Goal: Find contact information: Find contact information

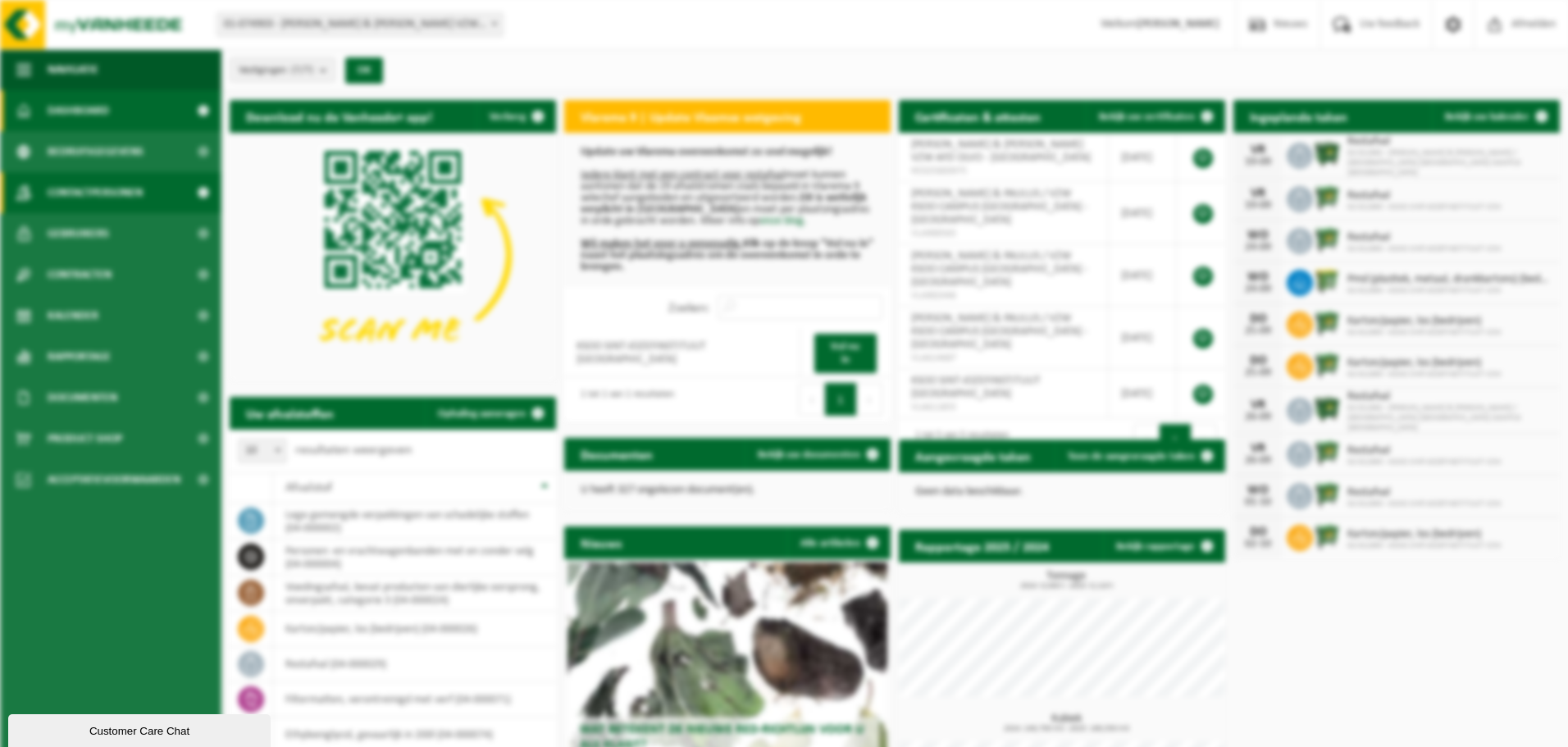
click at [82, 174] on span "Contactpersonen" at bounding box center [95, 192] width 95 height 41
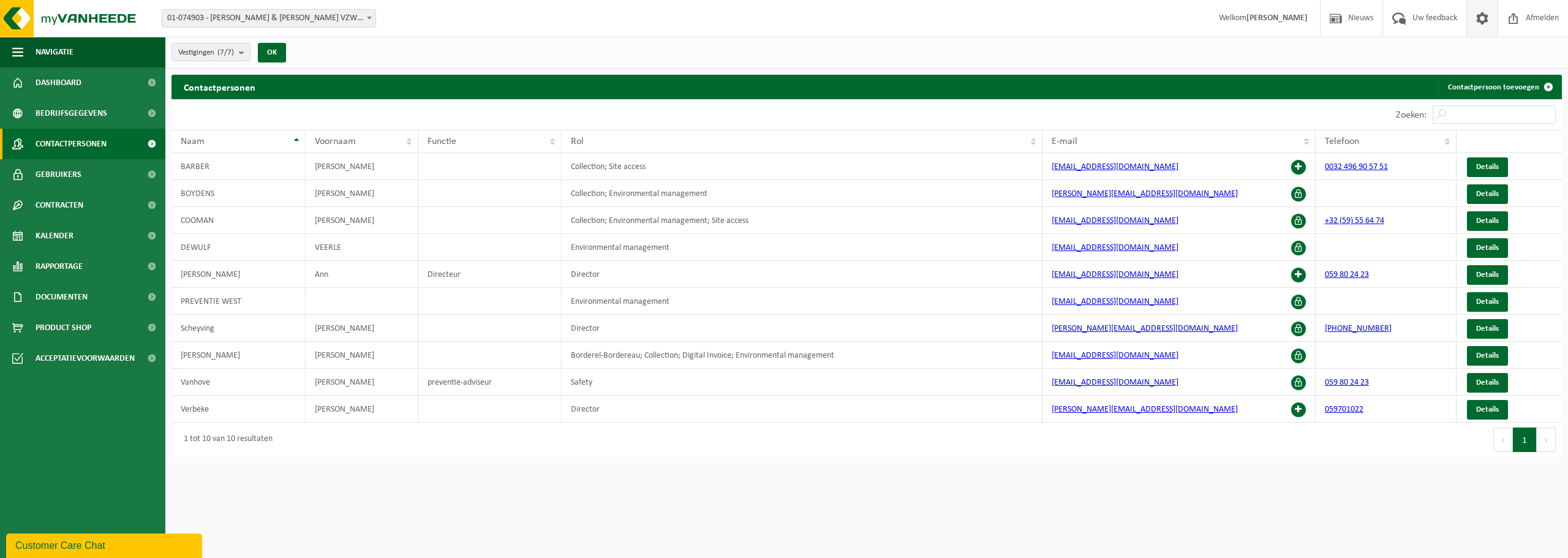
click at [1170, 19] on span at bounding box center [1483, 18] width 18 height 36
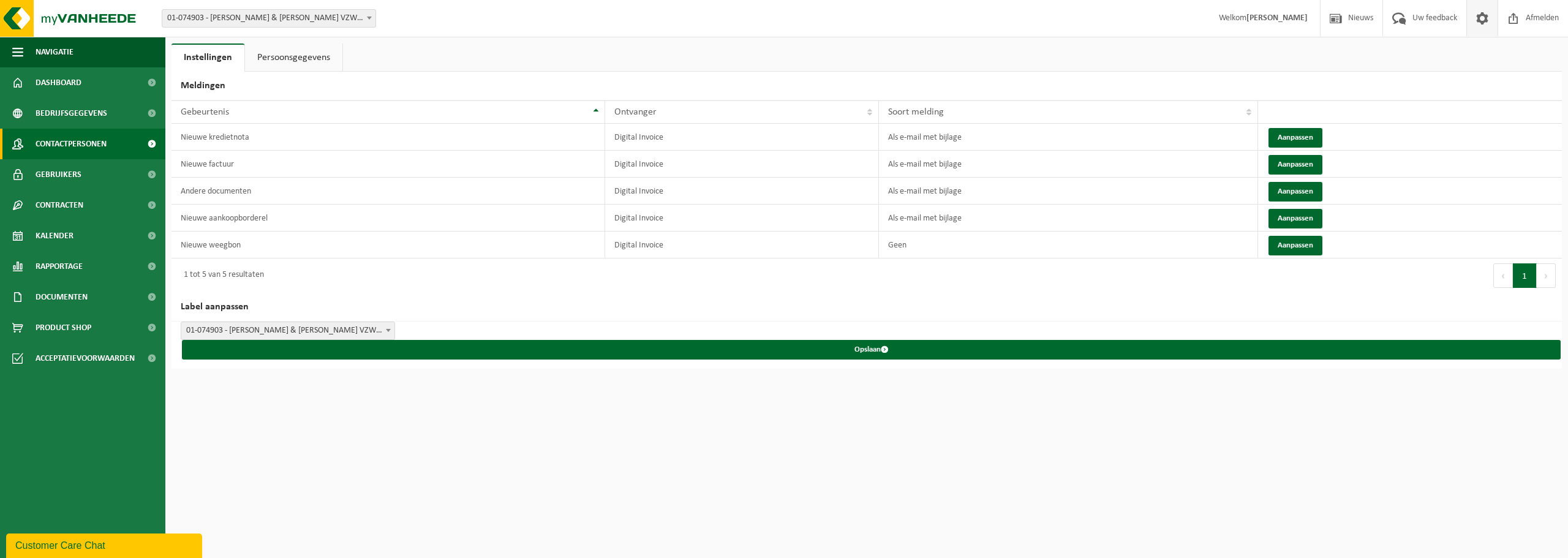
click at [87, 146] on span "Contactpersonen" at bounding box center [71, 144] width 71 height 31
